Goal: Navigation & Orientation: Find specific page/section

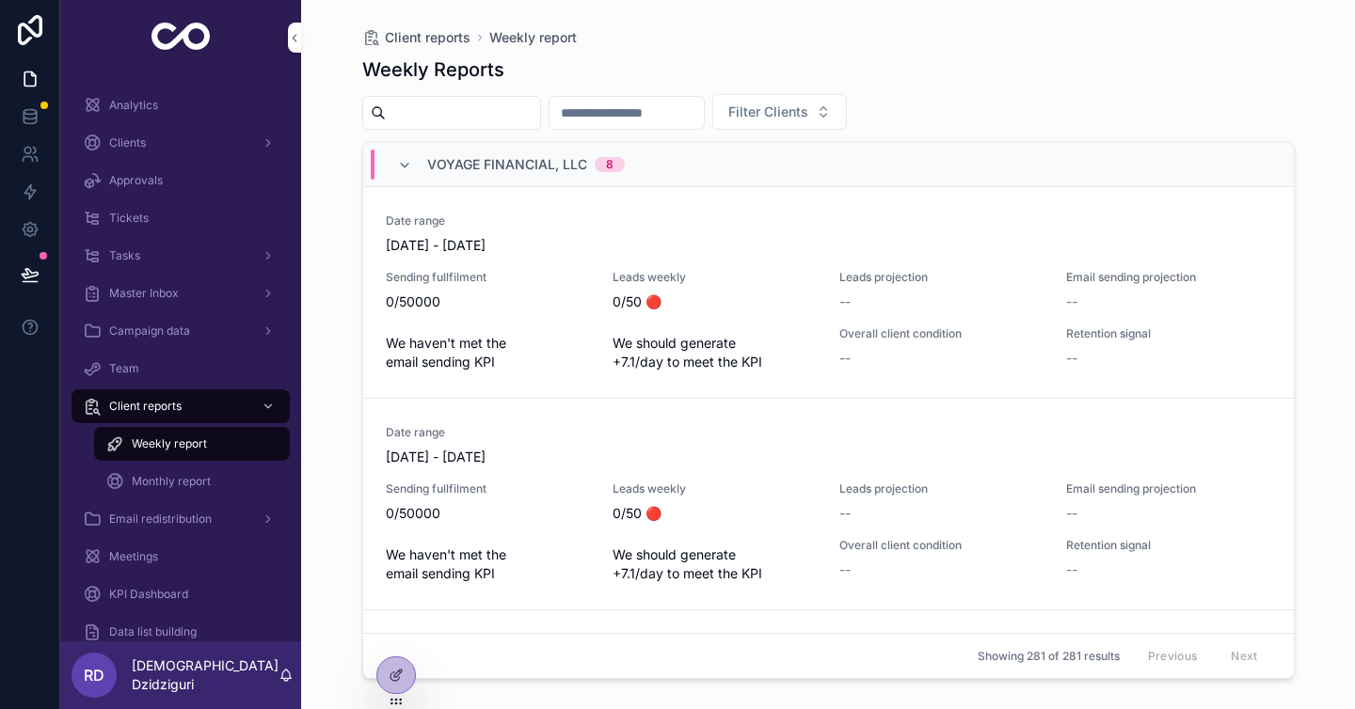
scroll to position [1593, 0]
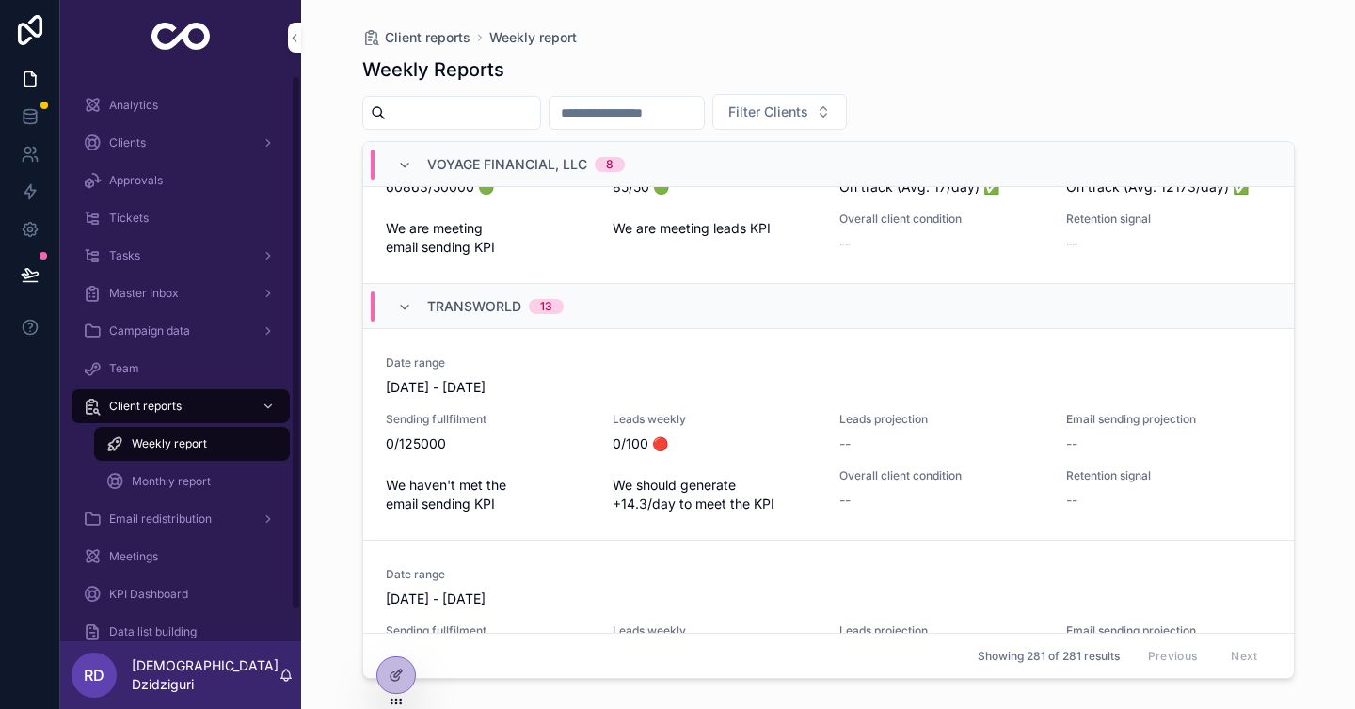
click at [171, 476] on span "Monthly report" at bounding box center [171, 481] width 79 height 15
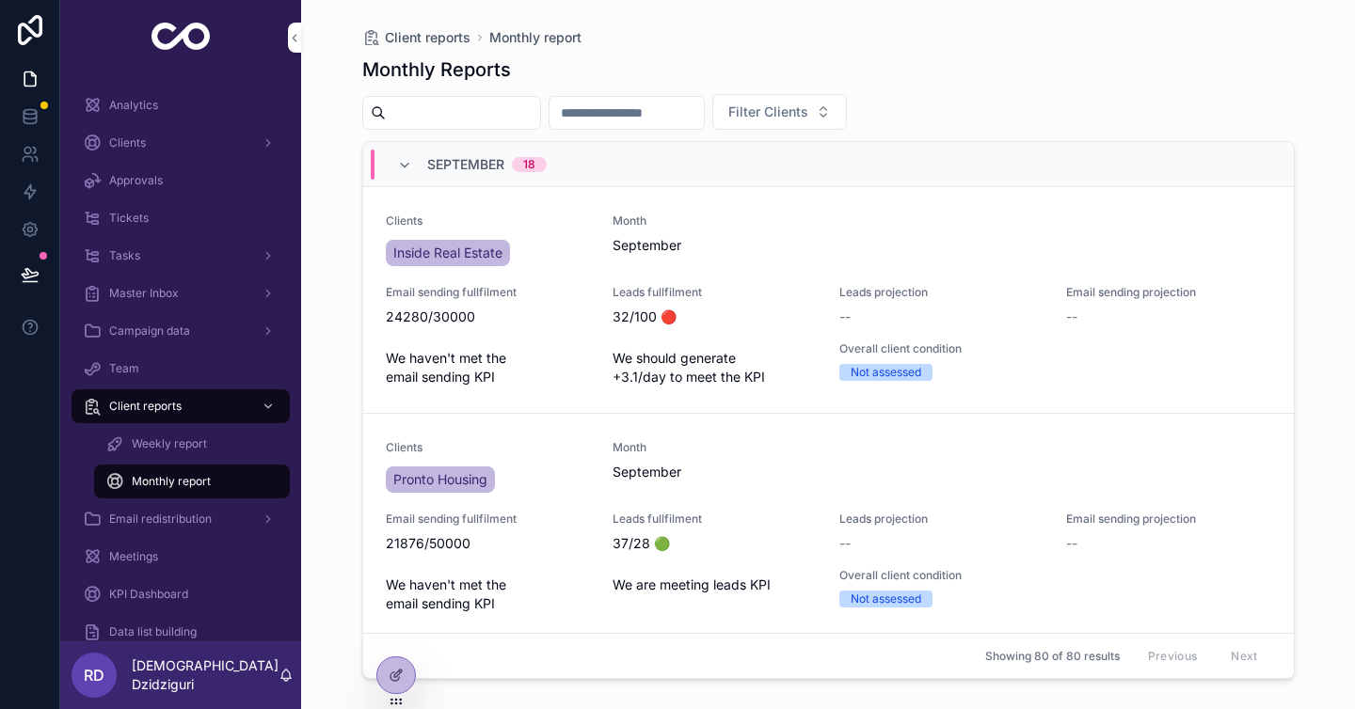
click at [190, 566] on div "Meetings" at bounding box center [181, 557] width 196 height 30
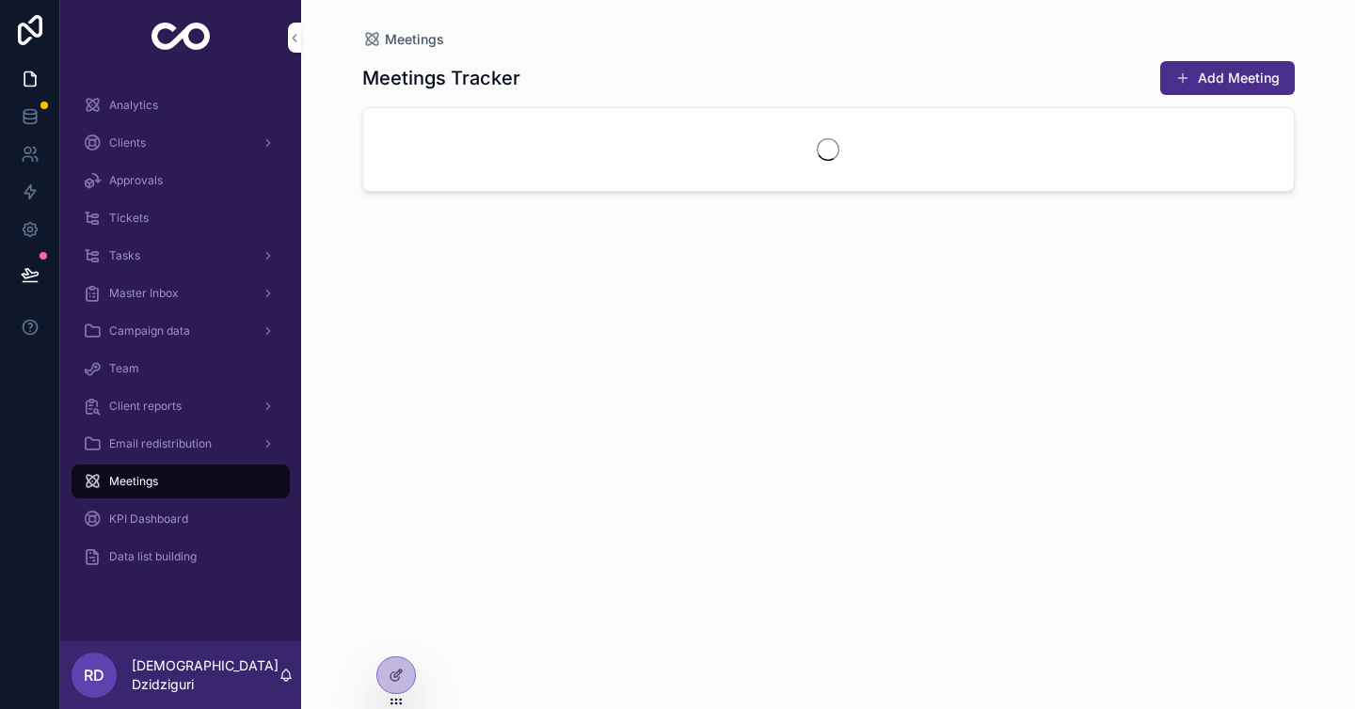
click at [183, 516] on span "KPI Dashboard" at bounding box center [148, 519] width 79 height 15
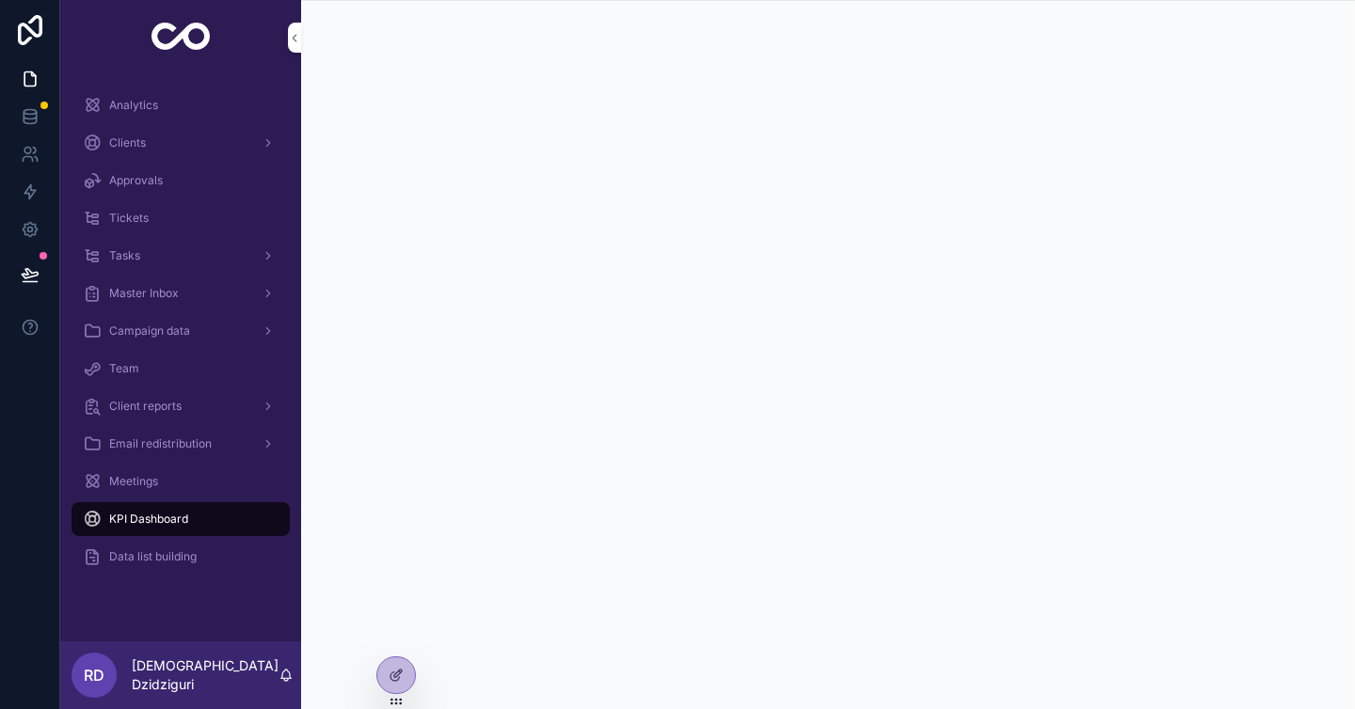
click at [224, 481] on div "Meetings" at bounding box center [181, 482] width 196 height 30
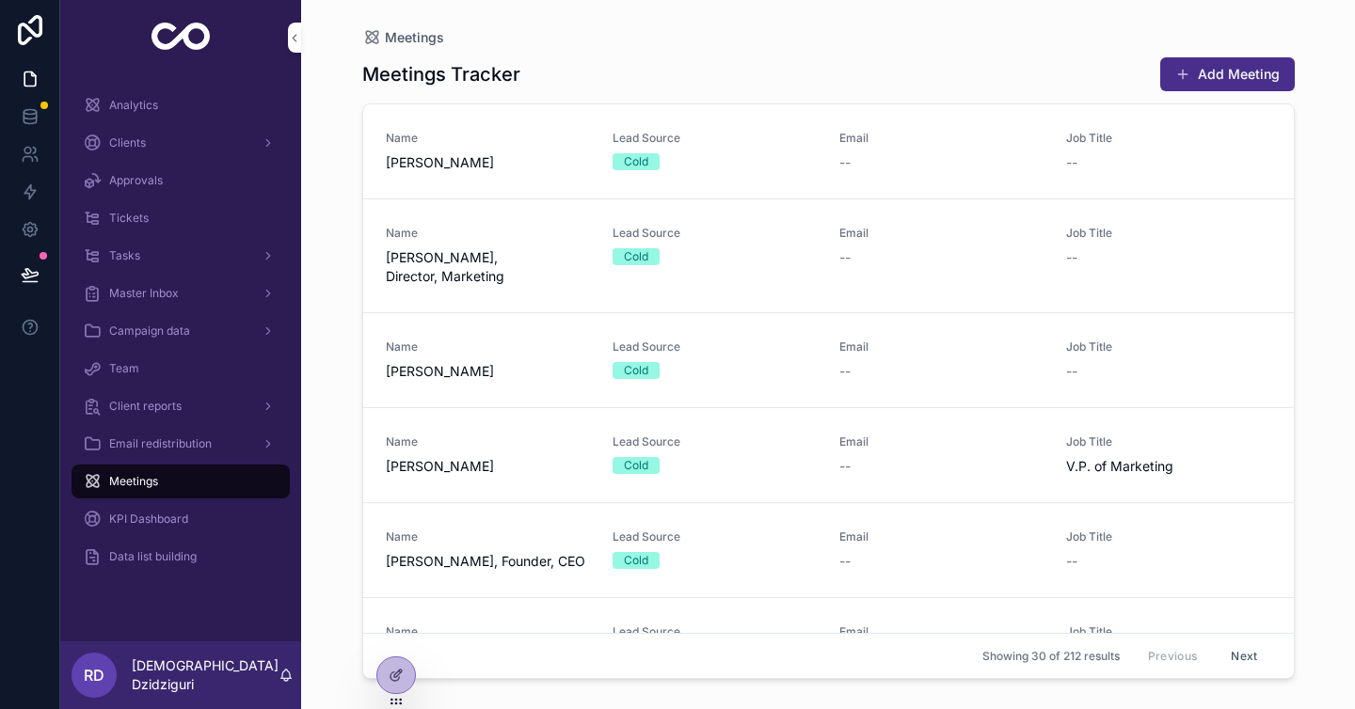
click at [220, 370] on div "Team" at bounding box center [181, 369] width 196 height 30
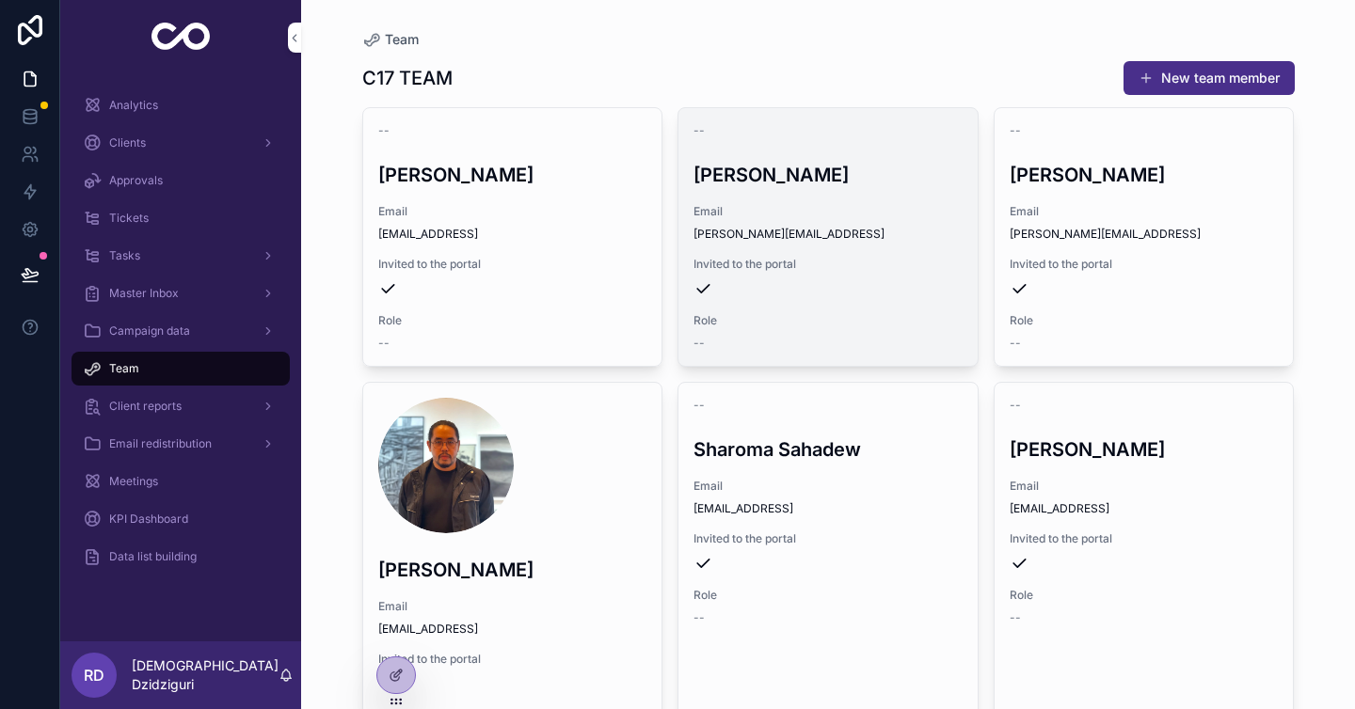
click at [715, 315] on span "Role" at bounding box center [827, 320] width 269 height 15
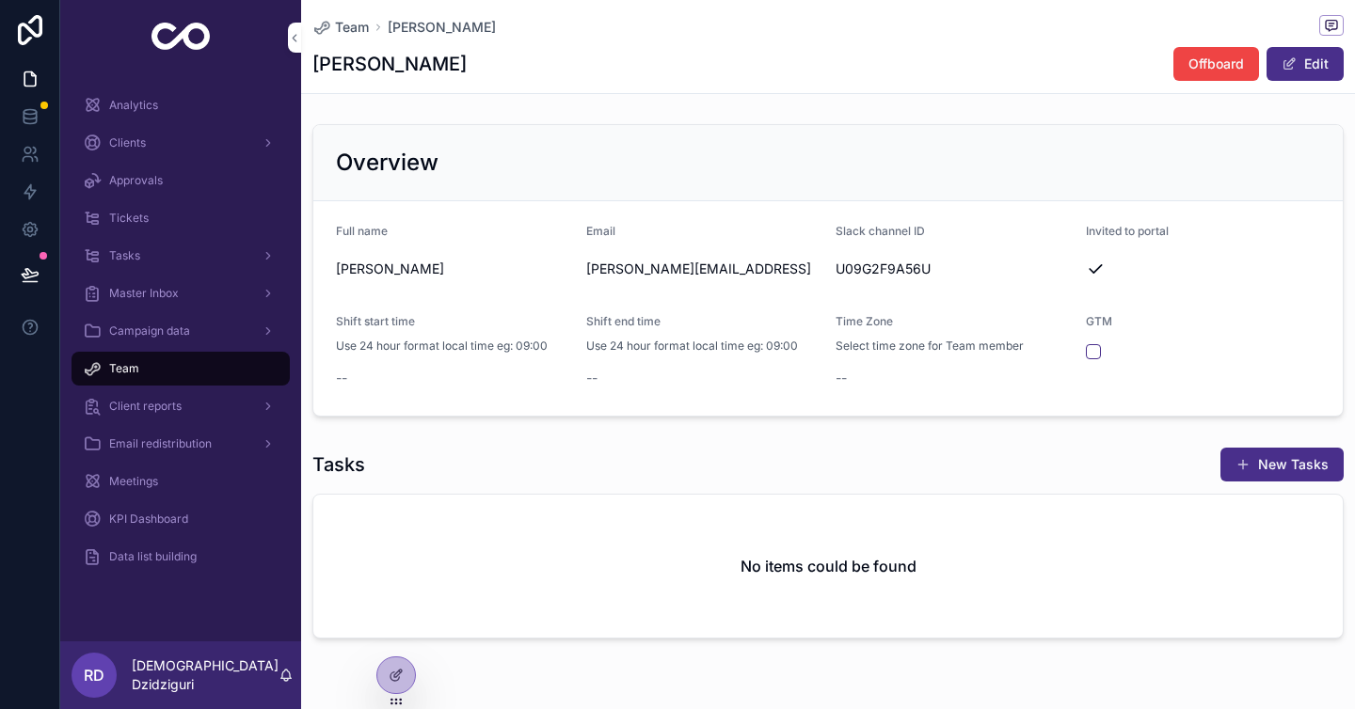
scroll to position [65, 0]
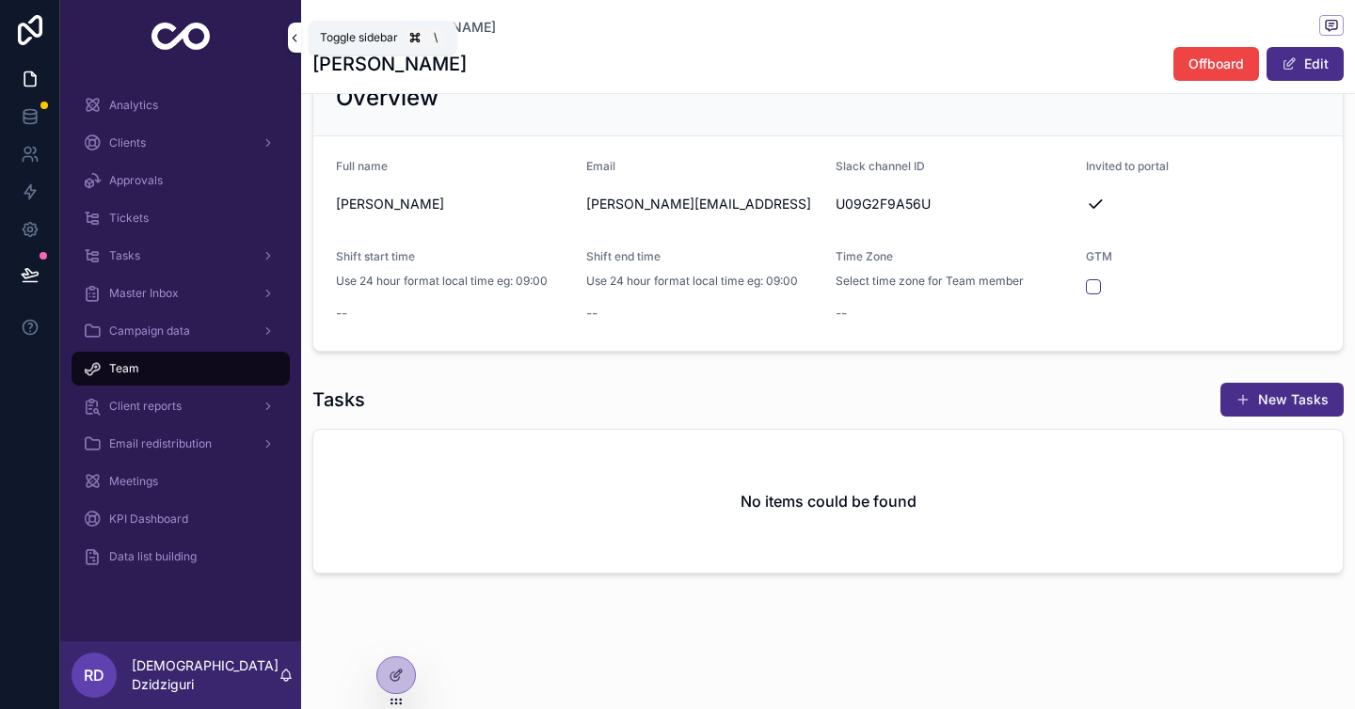
click at [296, 28] on button "scrollable content" at bounding box center [294, 38] width 13 height 30
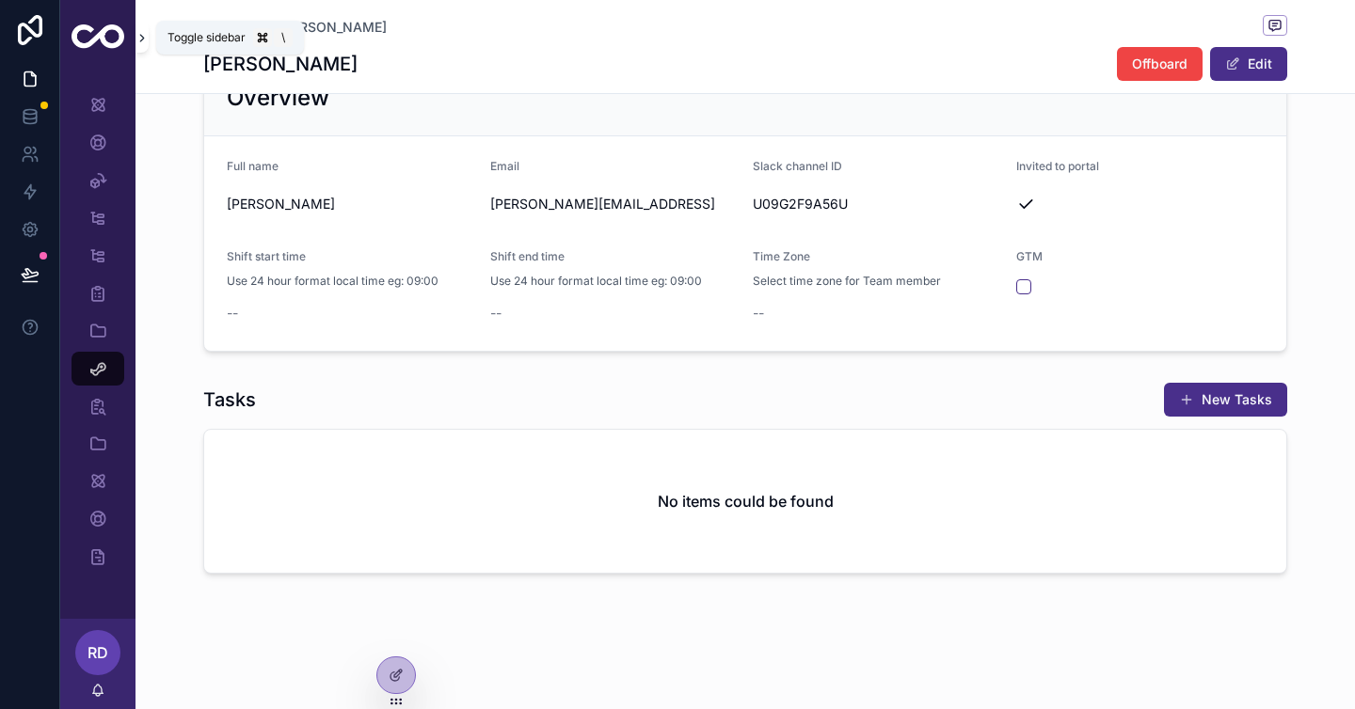
click at [141, 45] on button "scrollable content" at bounding box center [141, 38] width 13 height 30
